Goal: Task Accomplishment & Management: Manage account settings

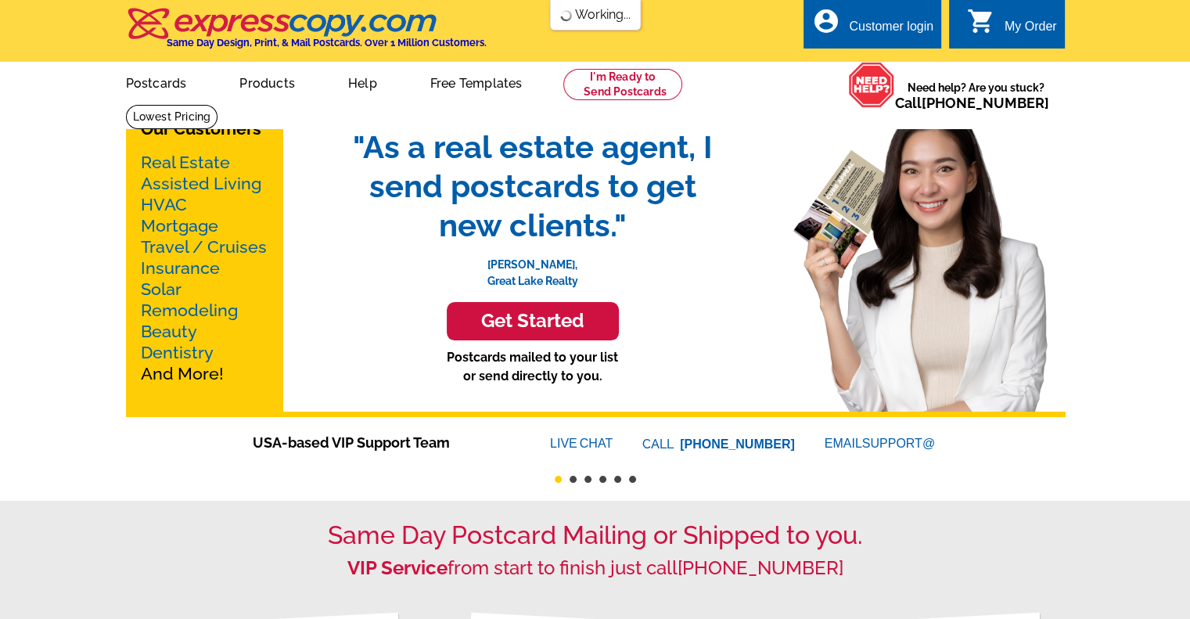
click at [908, 31] on div "Customer login" at bounding box center [891, 31] width 84 height 22
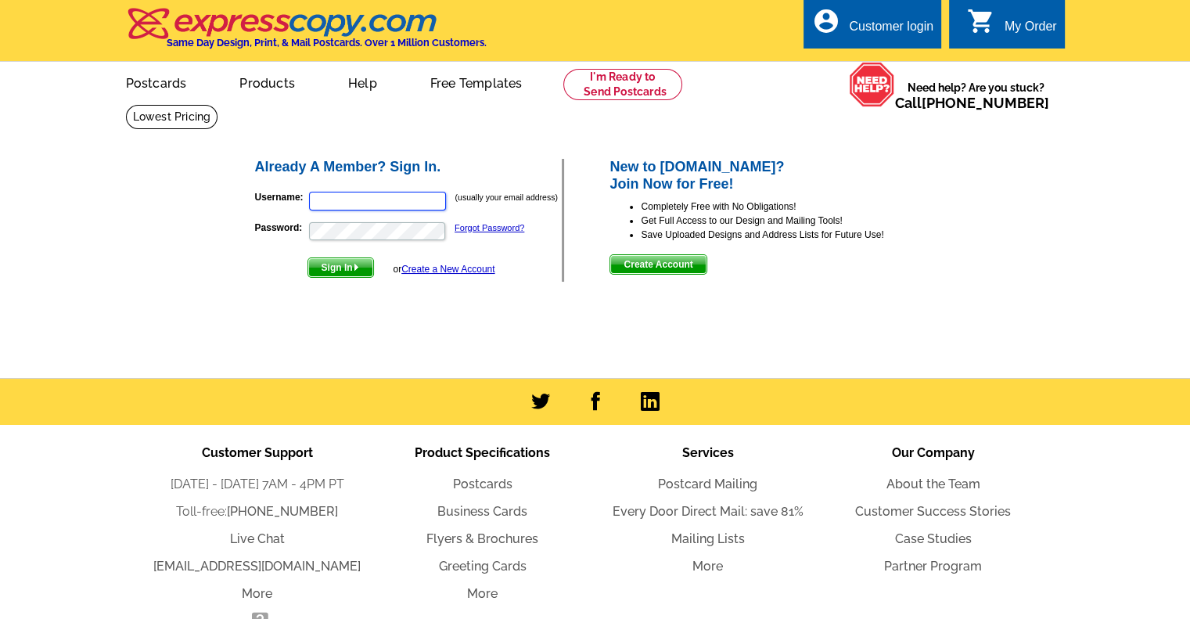
type input "julie.fredlake@hotmail.com"
click at [346, 268] on span "Sign In" at bounding box center [340, 267] width 65 height 19
